Goal: Information Seeking & Learning: Learn about a topic

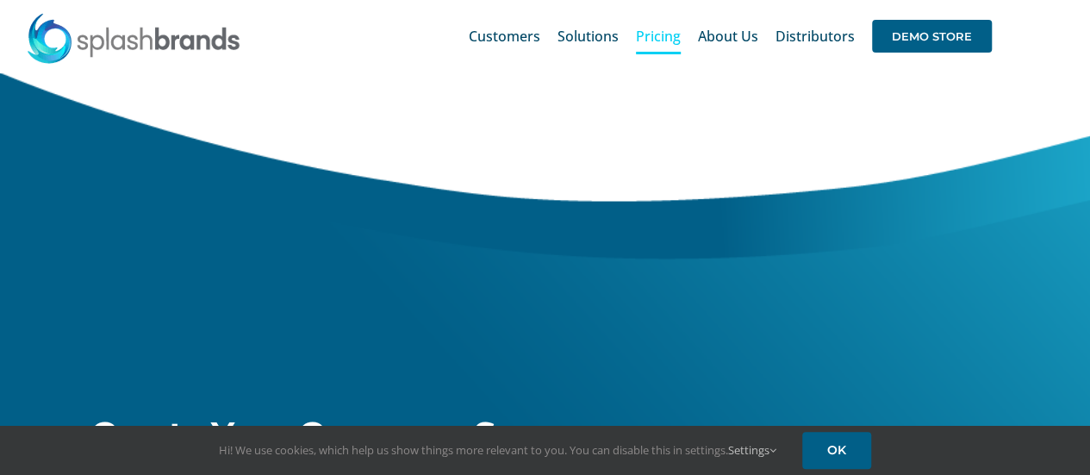
click at [674, 29] on span "Pricing" at bounding box center [658, 36] width 45 height 14
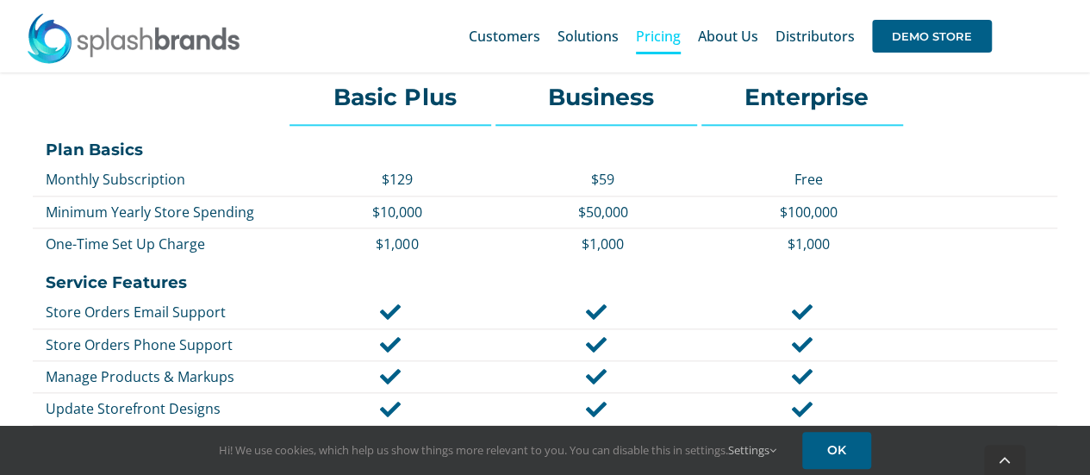
scroll to position [788, 0]
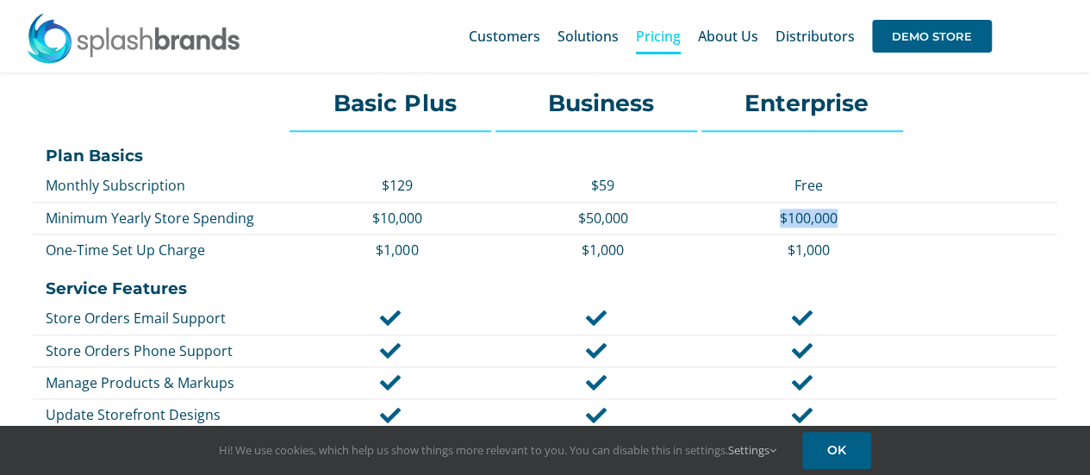
drag, startPoint x: 873, startPoint y: 204, endPoint x: 710, endPoint y: 221, distance: 164.6
click at [710, 221] on div "$100,000" at bounding box center [802, 218] width 202 height 28
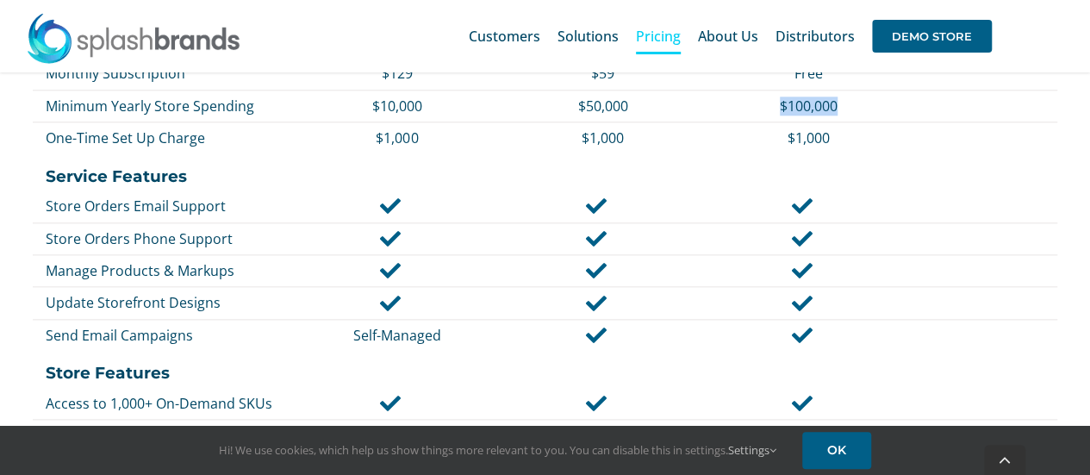
scroll to position [902, 0]
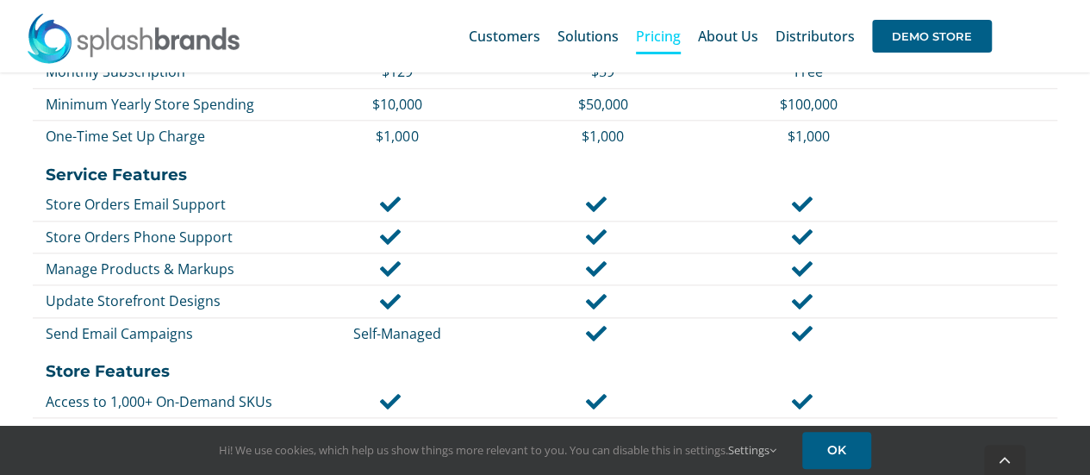
click at [705, 221] on div at bounding box center [545, 221] width 1024 height 4
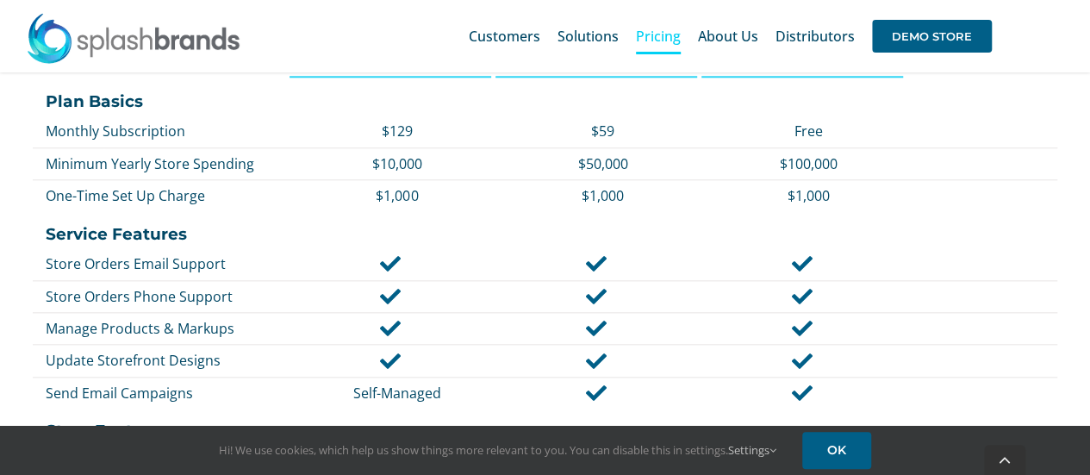
scroll to position [842, 0]
click at [668, 302] on div at bounding box center [596, 297] width 202 height 21
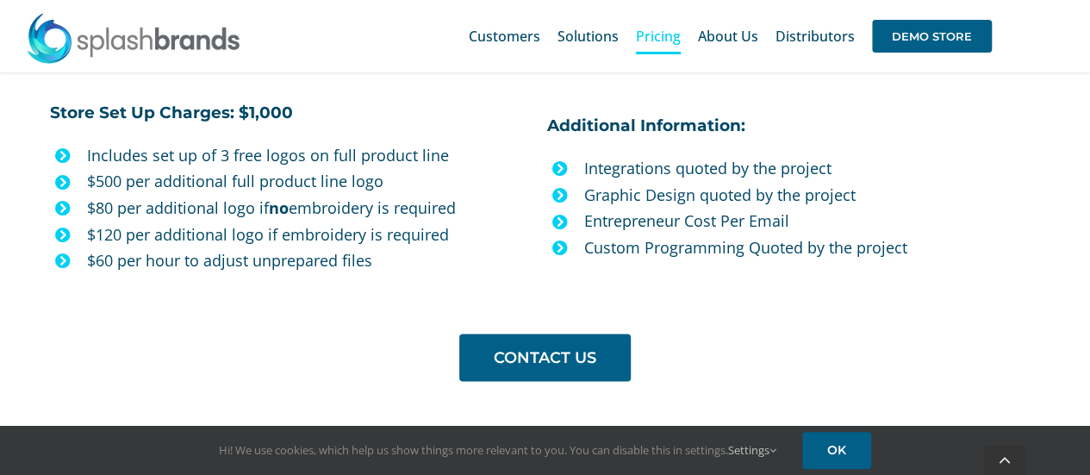
scroll to position [1588, 0]
